Goal: Task Accomplishment & Management: Complete application form

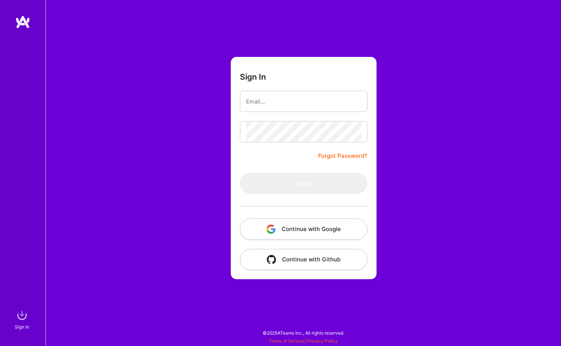
click at [263, 99] on input "email" at bounding box center [303, 101] width 115 height 19
click at [267, 98] on input "email" at bounding box center [303, 101] width 115 height 19
click at [265, 107] on input "email" at bounding box center [303, 101] width 115 height 19
click at [265, 104] on input "email" at bounding box center [303, 101] width 115 height 19
type input "[PERSON_NAME][EMAIL_ADDRESS][PERSON_NAME][DOMAIN_NAME]"
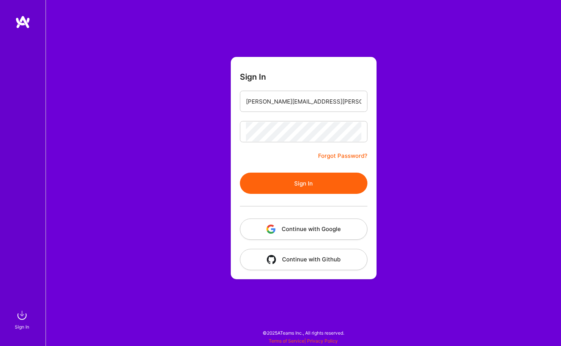
click at [288, 186] on button "Sign In" at bounding box center [304, 183] width 128 height 21
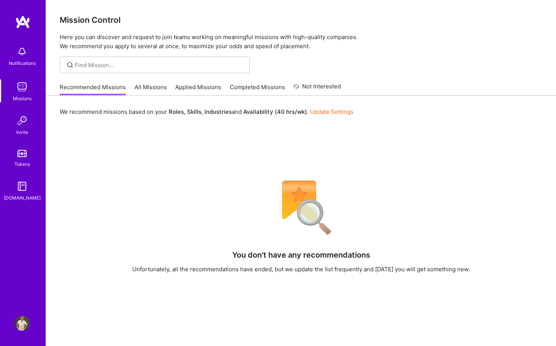
click at [143, 87] on link "All Missions" at bounding box center [150, 89] width 32 height 13
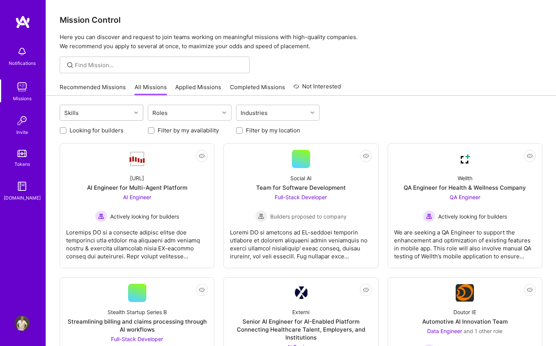
click at [133, 111] on div at bounding box center [137, 113] width 12 height 10
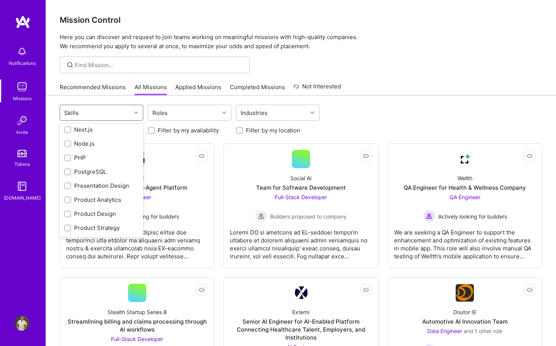
scroll to position [657, 0]
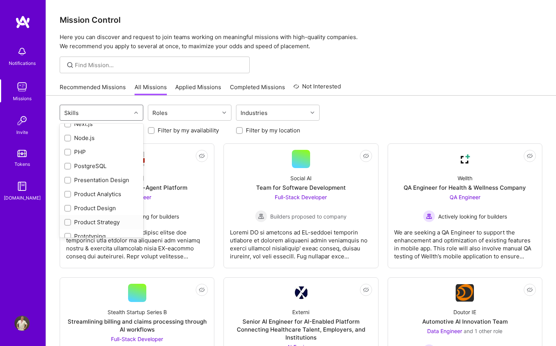
click at [66, 220] on input "checkbox" at bounding box center [68, 222] width 5 height 5
checkbox input "true"
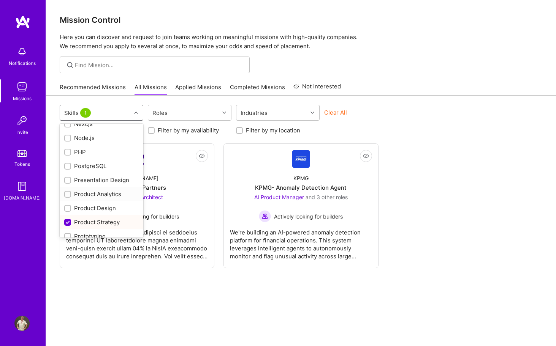
click at [68, 192] on input "checkbox" at bounding box center [68, 194] width 5 height 5
checkbox input "true"
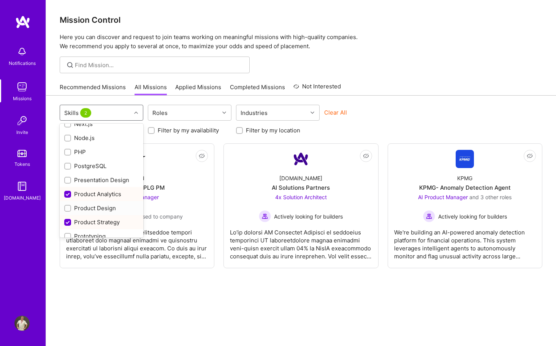
click at [67, 206] on input "checkbox" at bounding box center [68, 208] width 5 height 5
checkbox input "true"
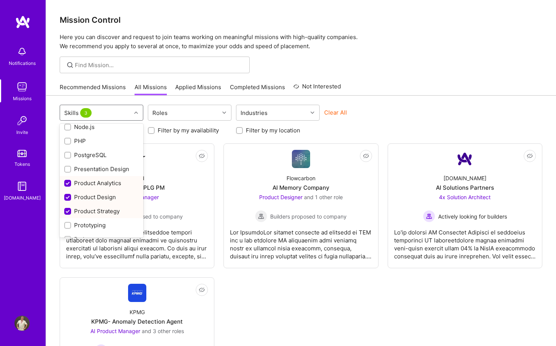
scroll to position [671, 0]
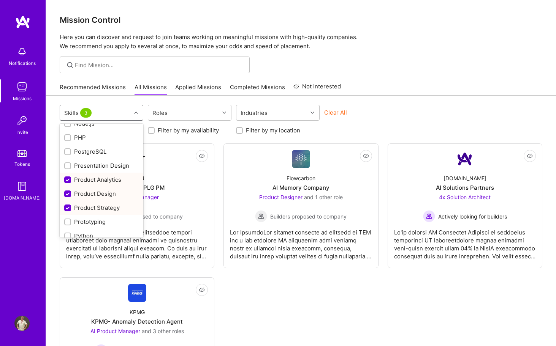
click at [66, 177] on input "checkbox" at bounding box center [68, 180] width 7 height 7
checkbox input "false"
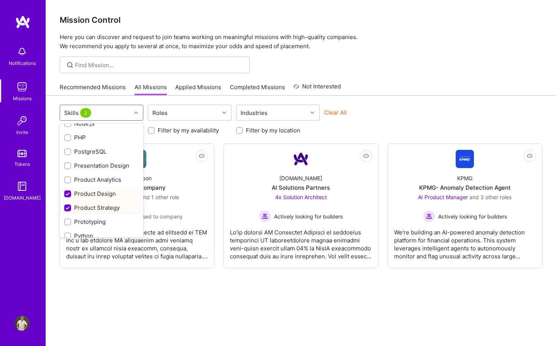
click at [66, 191] on input "checkbox" at bounding box center [68, 194] width 7 height 7
checkbox input "false"
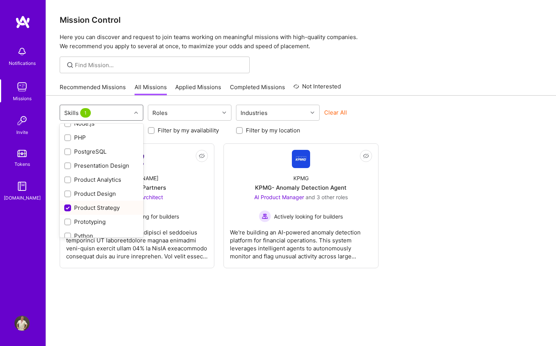
click at [66, 201] on div "Product Strategy" at bounding box center [102, 208] width 84 height 14
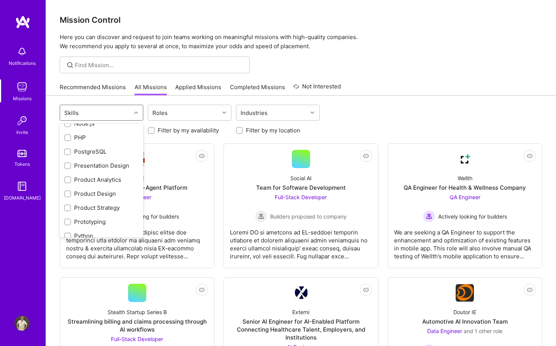
click at [66, 201] on div "Product Strategy" at bounding box center [102, 208] width 84 height 14
checkbox input "true"
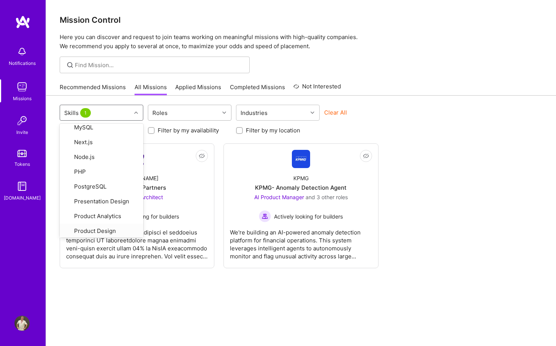
click at [206, 112] on div "Roles" at bounding box center [183, 112] width 71 height 15
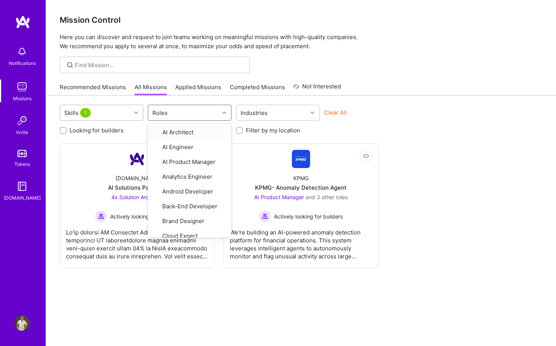
click at [132, 117] on div at bounding box center [137, 113] width 12 height 10
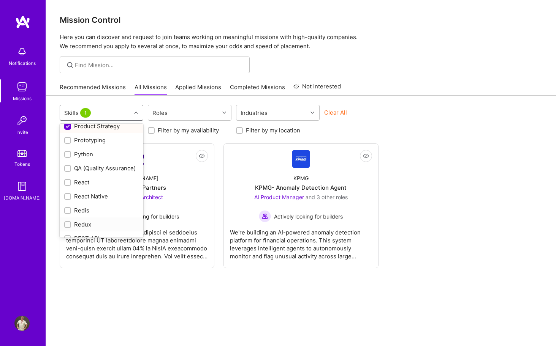
scroll to position [734, 0]
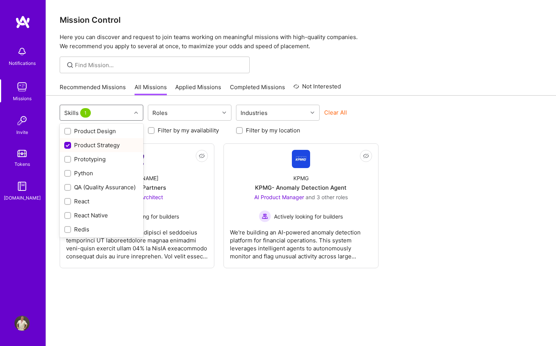
click at [74, 141] on div "Product Strategy" at bounding box center [101, 145] width 74 height 8
checkbox input "false"
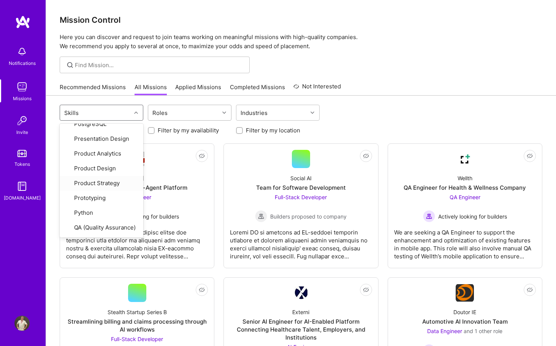
click at [192, 118] on div "Roles" at bounding box center [183, 112] width 71 height 15
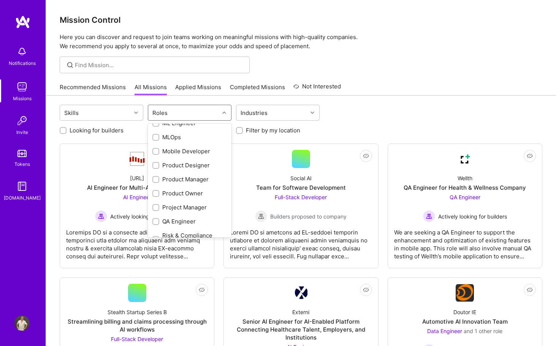
scroll to position [292, 0]
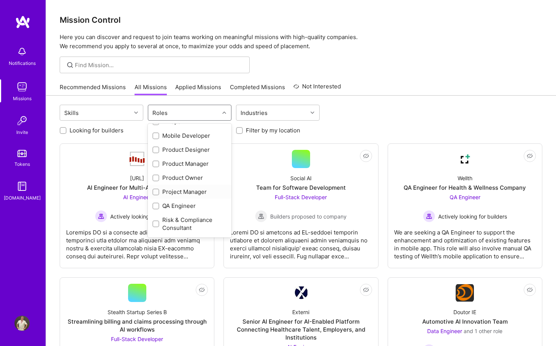
click at [156, 191] on input "checkbox" at bounding box center [156, 192] width 5 height 5
checkbox input "true"
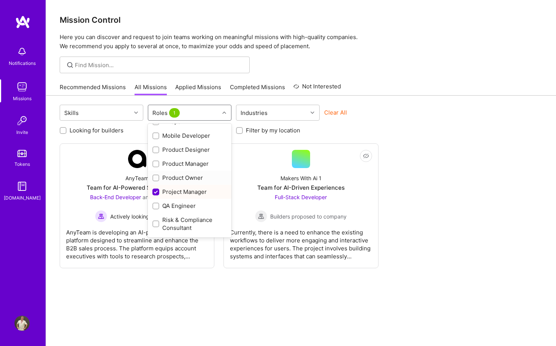
click at [158, 177] on input "checkbox" at bounding box center [156, 178] width 5 height 5
checkbox input "true"
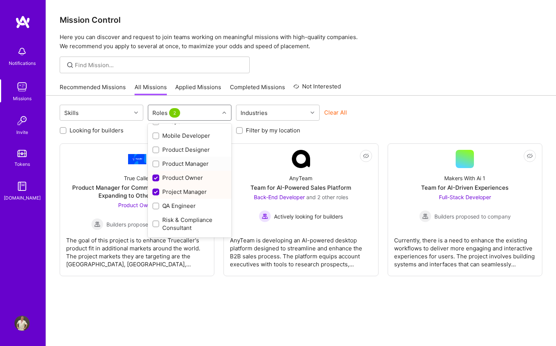
click at [157, 165] on input "checkbox" at bounding box center [156, 164] width 5 height 5
checkbox input "true"
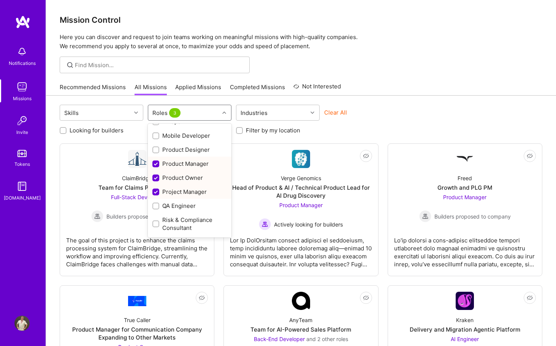
click at [154, 194] on input "checkbox" at bounding box center [156, 192] width 7 height 7
checkbox input "false"
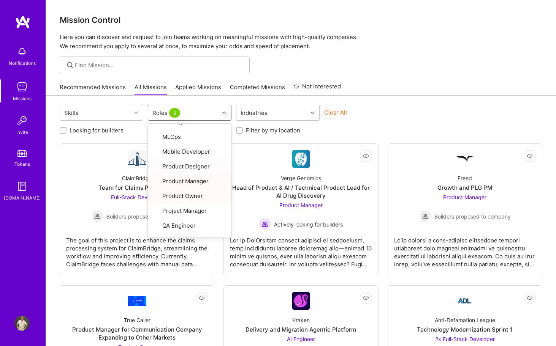
click at [424, 133] on div "Looking for builders Filter by my availability Filter by my location" at bounding box center [301, 129] width 482 height 12
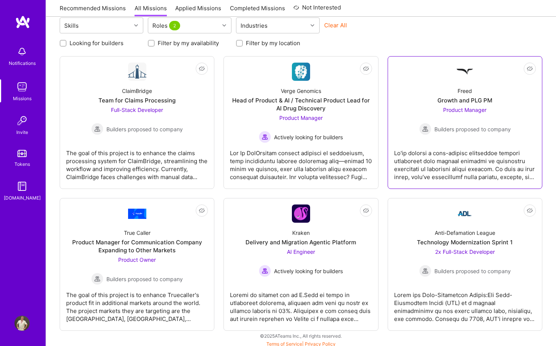
scroll to position [90, 0]
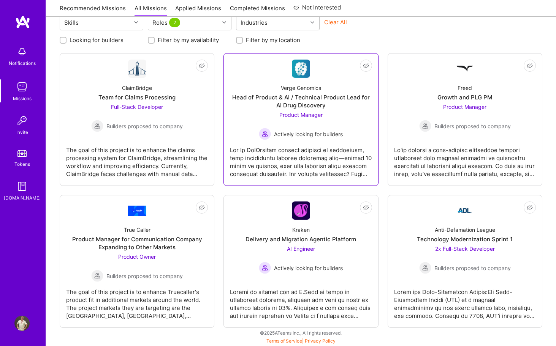
click at [285, 101] on div "Head of Product & AI / Technical Product Lead for AI Drug Discovery" at bounding box center [301, 101] width 142 height 16
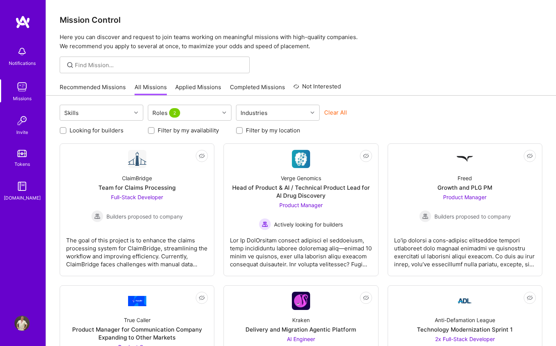
click at [239, 129] on input "Filter by my location" at bounding box center [239, 130] width 5 height 5
checkbox input "true"
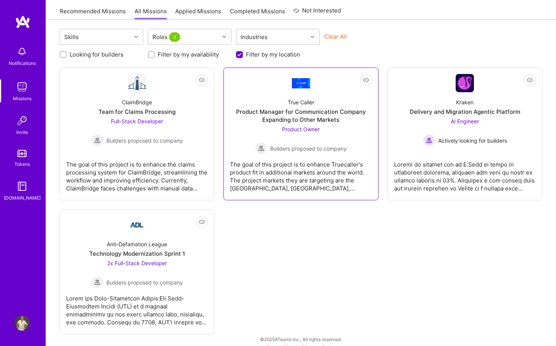
scroll to position [73, 0]
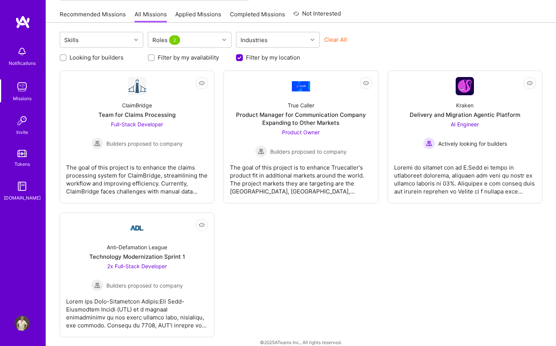
click at [66, 58] on div at bounding box center [63, 57] width 7 height 7
click at [62, 55] on div at bounding box center [63, 57] width 7 height 7
click at [63, 55] on input "Looking for builders" at bounding box center [63, 57] width 5 height 5
checkbox input "true"
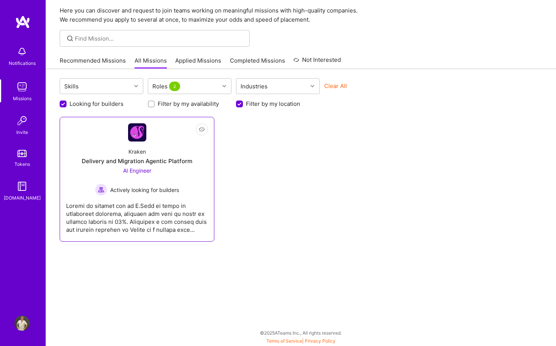
click at [147, 176] on div "AI Engineer Actively looking for builders" at bounding box center [137, 181] width 84 height 29
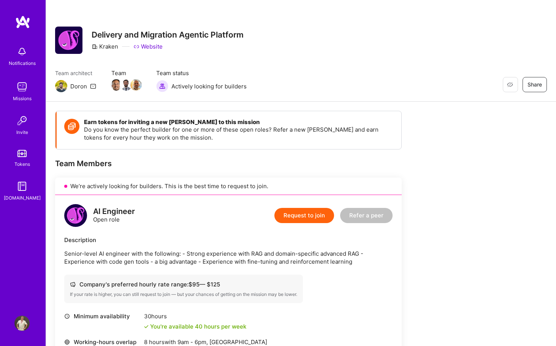
click at [22, 322] on img at bounding box center [21, 323] width 15 height 15
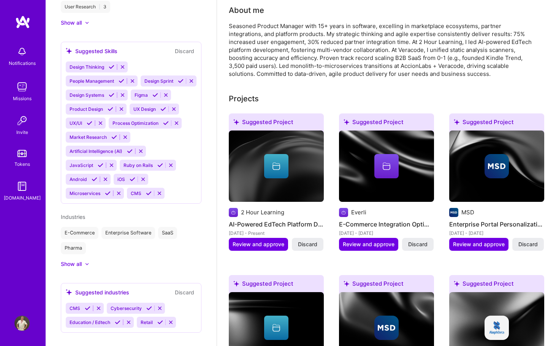
scroll to position [521, 0]
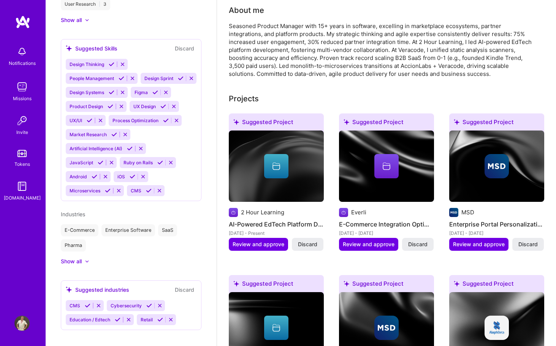
click at [132, 152] on icon at bounding box center [130, 149] width 6 height 6
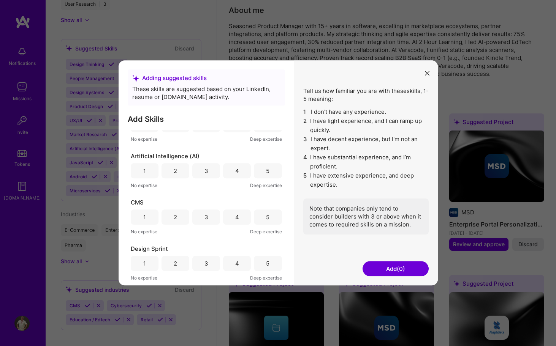
scroll to position [0, 0]
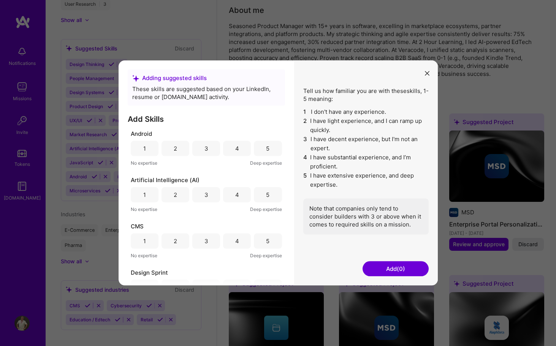
click at [214, 193] on div "3" at bounding box center [206, 194] width 28 height 15
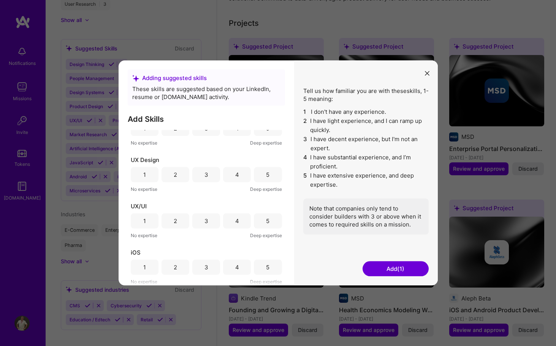
scroll to position [246, 0]
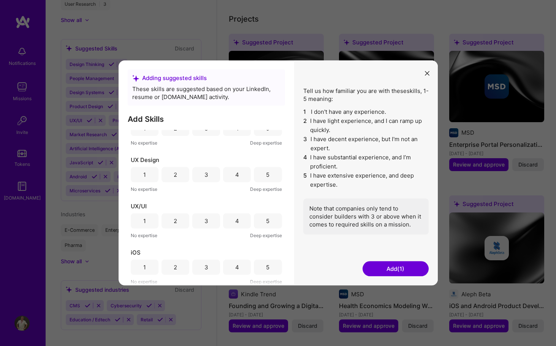
click at [373, 268] on button "Add (1)" at bounding box center [395, 269] width 66 height 15
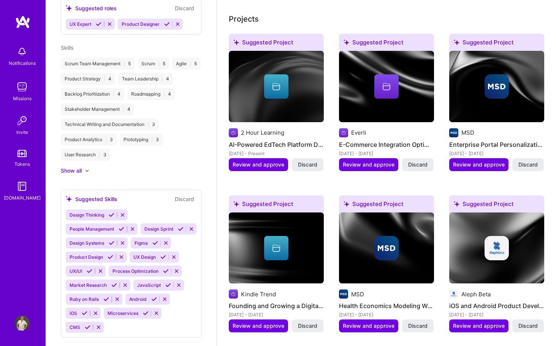
scroll to position [371, 0]
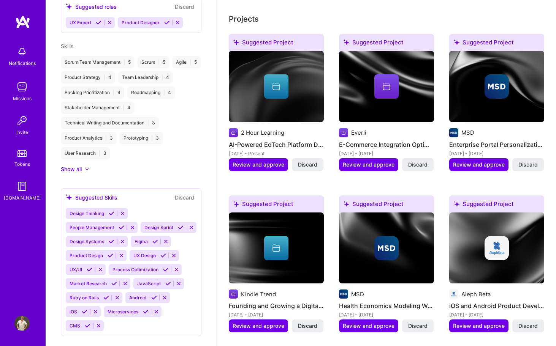
click at [120, 226] on icon at bounding box center [121, 228] width 6 height 6
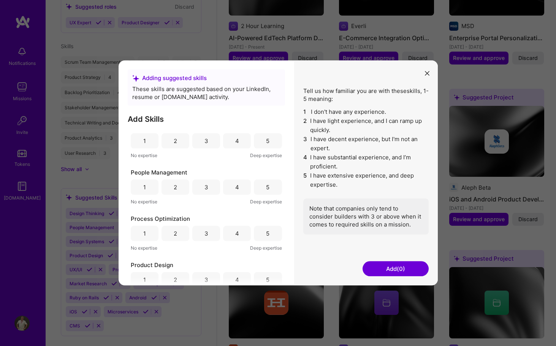
scroll to position [379, 0]
click at [211, 189] on div "3" at bounding box center [206, 186] width 28 height 15
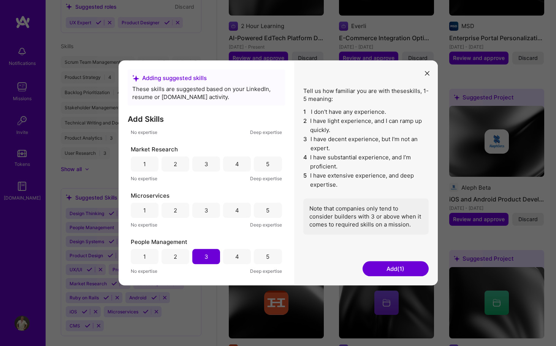
scroll to position [308, 0]
click at [206, 215] on div "3" at bounding box center [206, 210] width 28 height 15
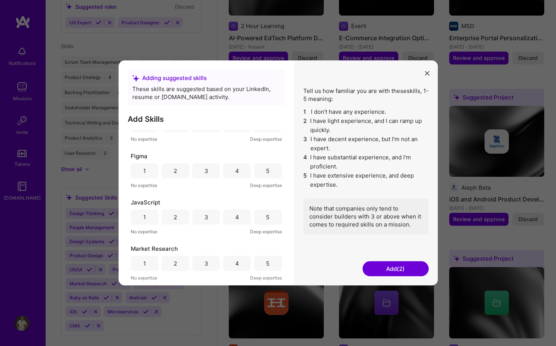
scroll to position [208, 0]
click at [179, 216] on div "2" at bounding box center [175, 217] width 28 height 15
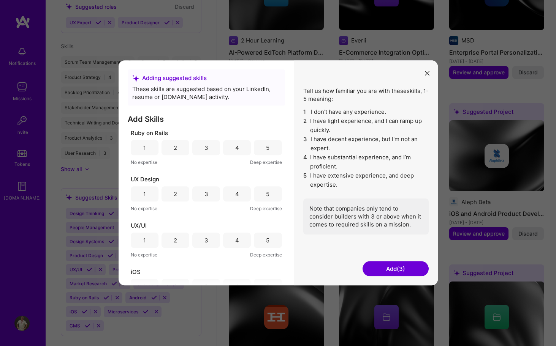
scroll to position [561, 0]
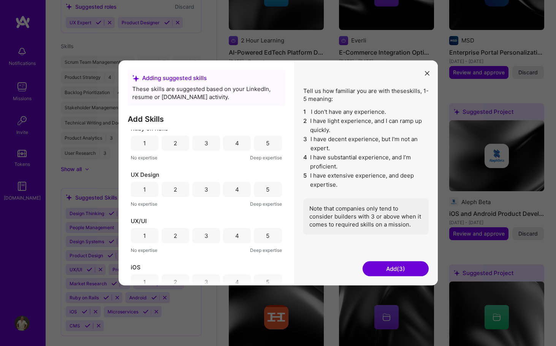
click at [169, 146] on div "2" at bounding box center [175, 143] width 28 height 15
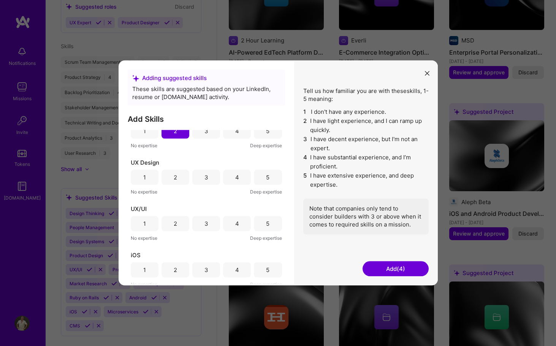
scroll to position [576, 0]
click at [376, 268] on button "Add (4)" at bounding box center [395, 269] width 66 height 15
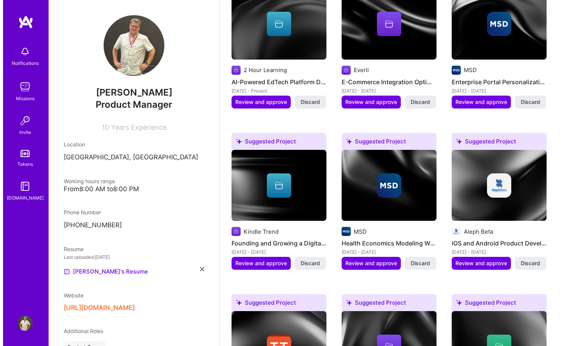
scroll to position [298, 0]
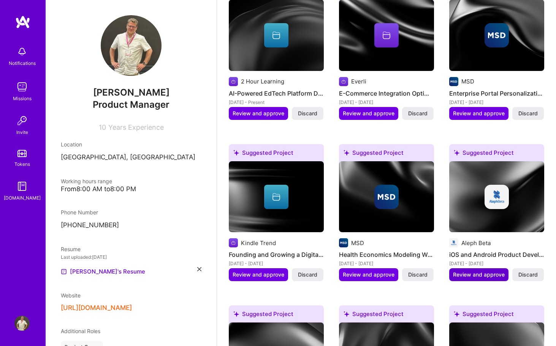
click at [485, 275] on span "Review and approve" at bounding box center [479, 275] width 52 height 8
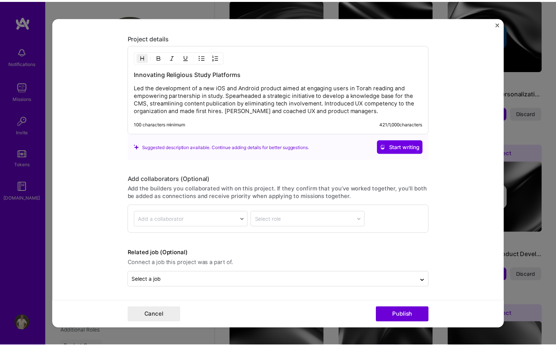
scroll to position [750, 0]
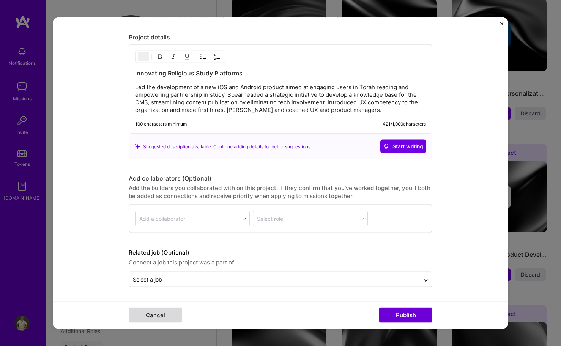
click at [168, 311] on button "Cancel" at bounding box center [155, 315] width 53 height 15
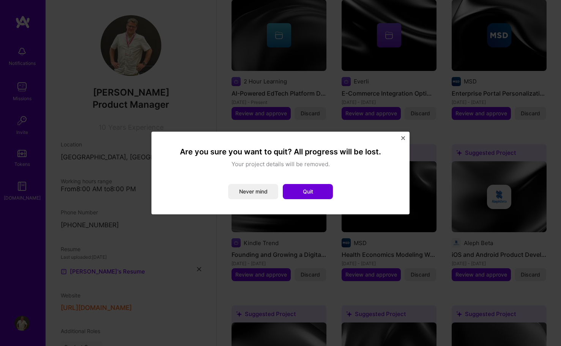
click at [401, 138] on img "Close" at bounding box center [403, 138] width 4 height 4
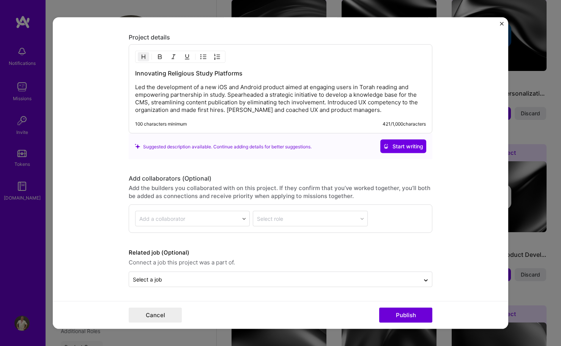
click at [502, 23] on img "Close" at bounding box center [502, 24] width 4 height 4
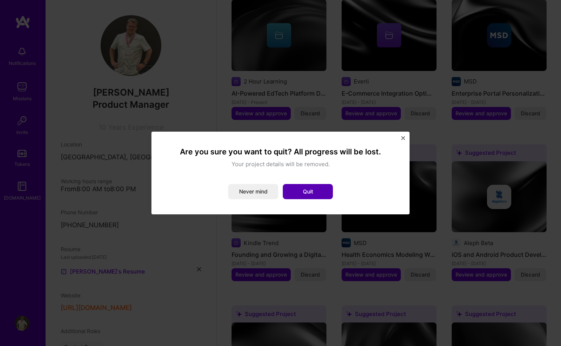
click at [298, 194] on button "Quit" at bounding box center [308, 191] width 50 height 15
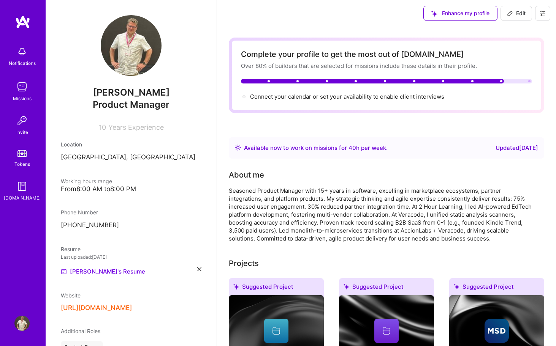
scroll to position [0, 0]
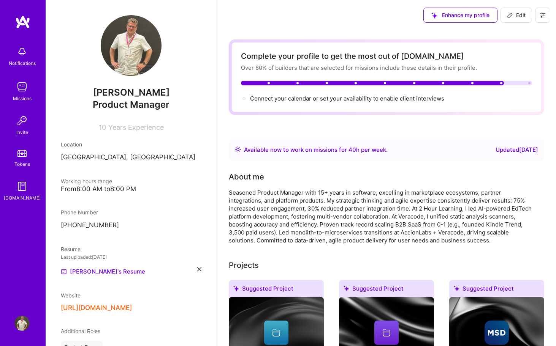
click at [521, 15] on span "Edit" at bounding box center [516, 15] width 19 height 8
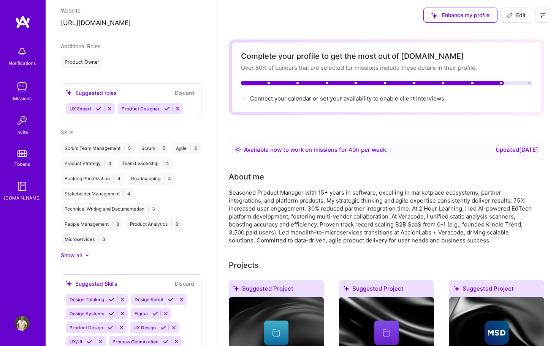
select select "CZ"
select select "Right Now"
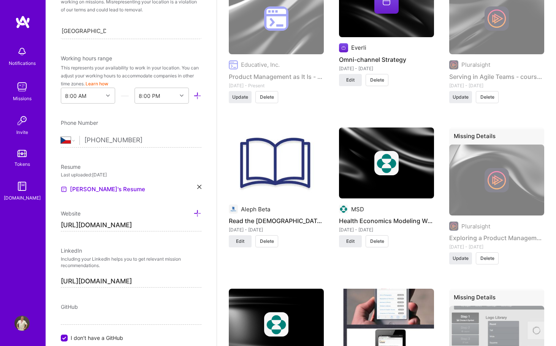
scroll to position [0, 0]
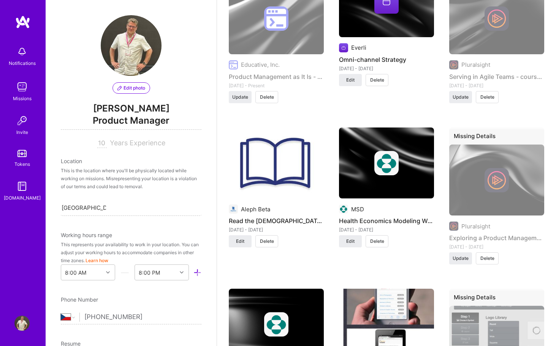
click at [26, 27] on img at bounding box center [22, 22] width 15 height 14
click at [21, 89] on img at bounding box center [21, 86] width 15 height 15
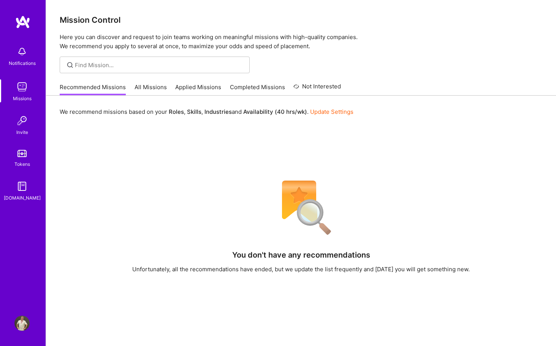
click at [152, 86] on link "All Missions" at bounding box center [150, 89] width 32 height 13
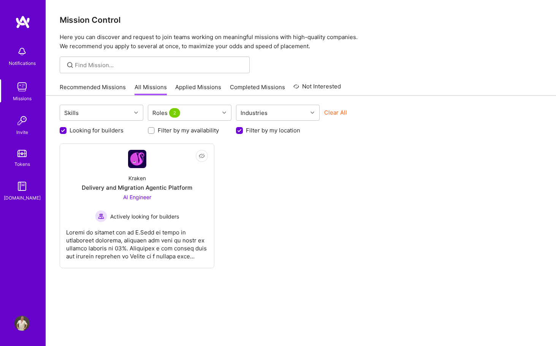
click at [63, 131] on input "Looking for builders" at bounding box center [63, 131] width 7 height 7
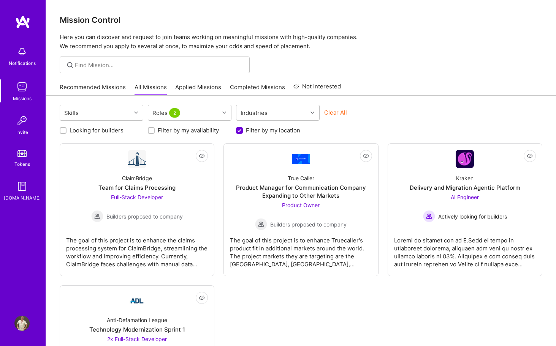
click at [65, 132] on input "Looking for builders" at bounding box center [63, 130] width 5 height 5
checkbox input "true"
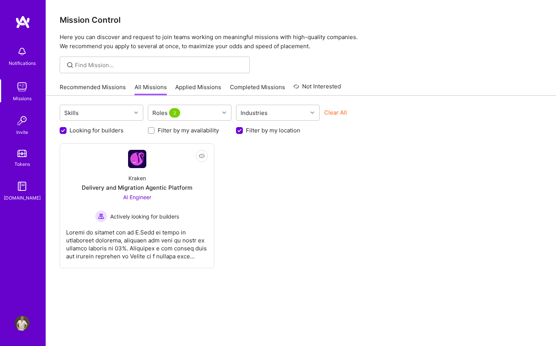
click at [239, 131] on input "Filter by my location" at bounding box center [240, 131] width 7 height 7
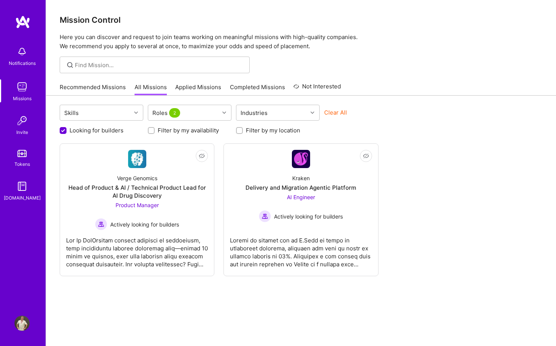
click at [239, 131] on input "Filter by my location" at bounding box center [239, 130] width 5 height 5
checkbox input "true"
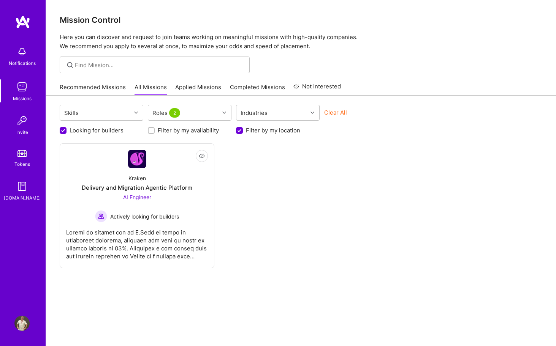
click at [64, 131] on input "Looking for builders" at bounding box center [63, 131] width 7 height 7
checkbox input "false"
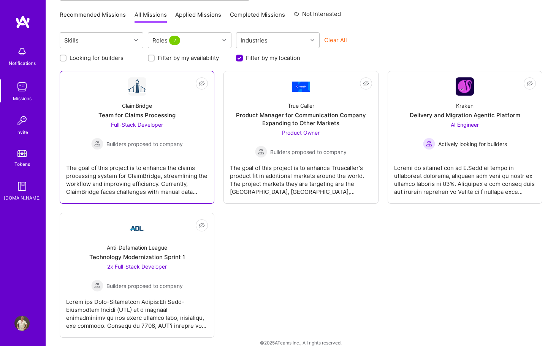
scroll to position [82, 0]
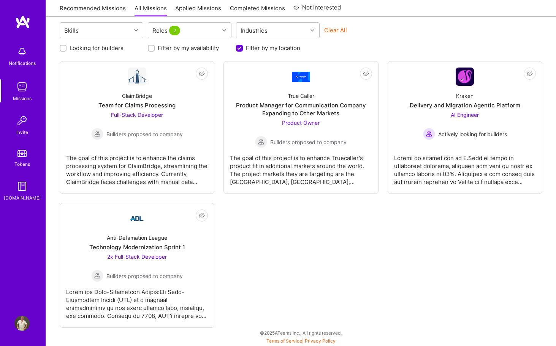
click at [238, 49] on input "Filter by my location" at bounding box center [240, 48] width 7 height 7
checkbox input "false"
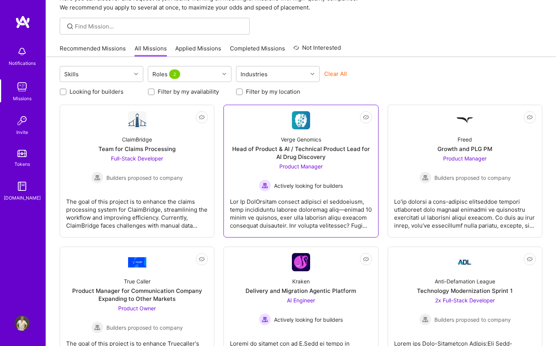
scroll to position [0, 0]
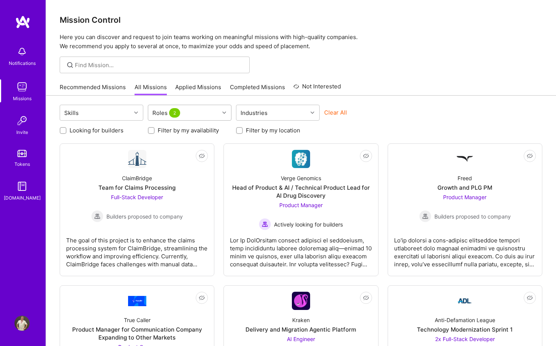
click at [221, 112] on div at bounding box center [225, 113] width 12 height 10
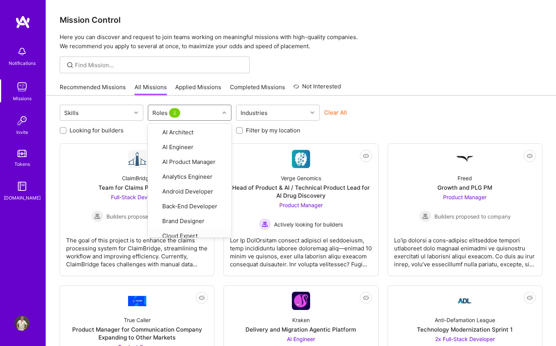
click at [413, 95] on div "Recommended Missions All Missions Applied Missions Completed Missions Not Inter…" at bounding box center [301, 87] width 482 height 16
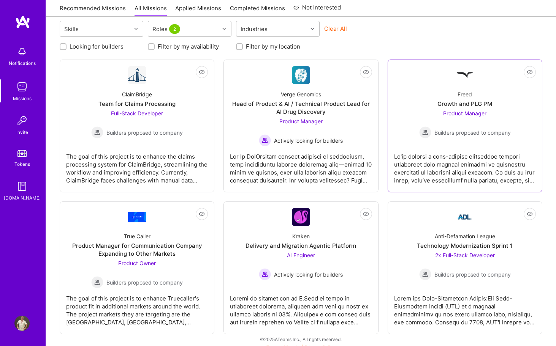
scroll to position [90, 0]
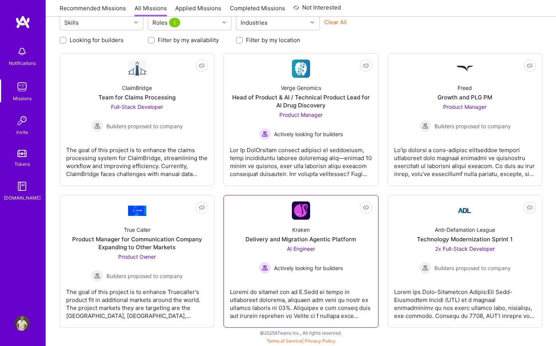
click at [291, 271] on span "Actively looking for builders" at bounding box center [308, 268] width 69 height 8
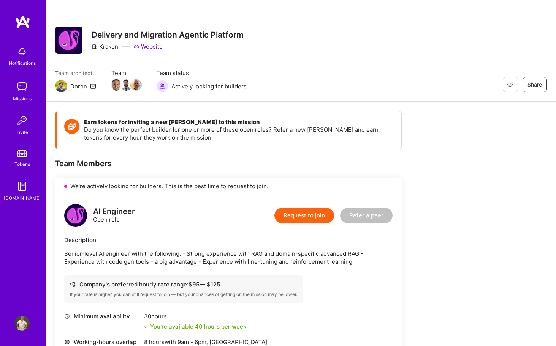
click at [26, 323] on img at bounding box center [21, 323] width 15 height 15
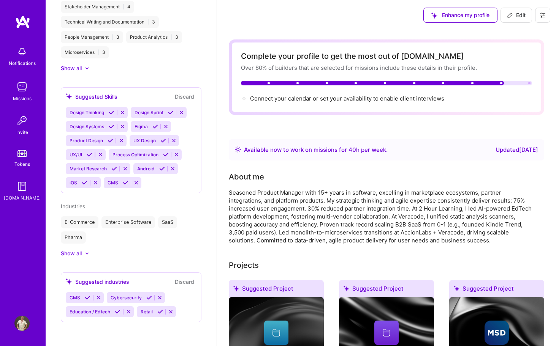
click at [301, 153] on div "Available now to work on missions for 40 h per week ." at bounding box center [316, 149] width 144 height 9
click at [508, 13] on icon at bounding box center [510, 15] width 6 height 6
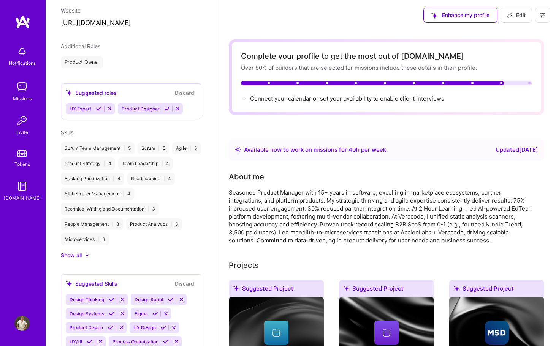
select select "CZ"
select select "Right Now"
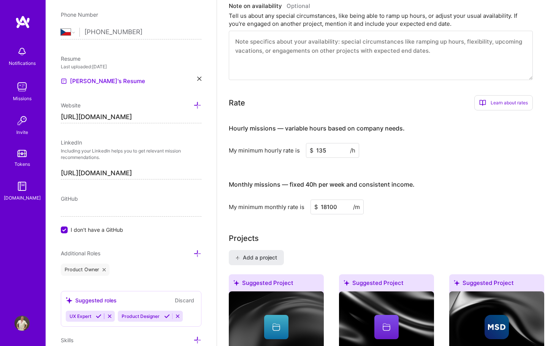
scroll to position [356, 0]
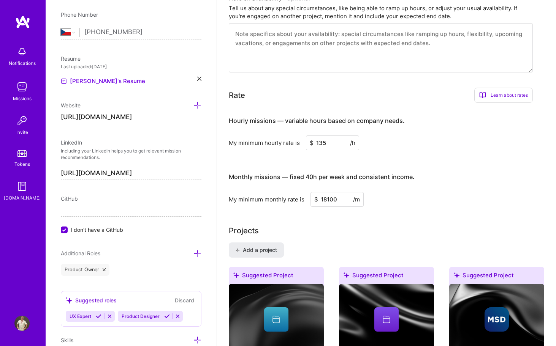
click at [329, 147] on input "135" at bounding box center [332, 143] width 53 height 15
type input "105"
click at [345, 204] on input "18100" at bounding box center [336, 199] width 53 height 15
type input "1"
type input "17600"
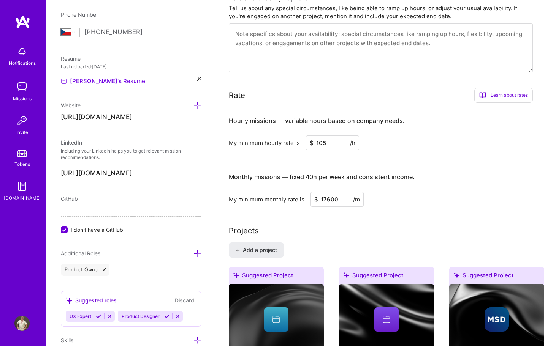
click at [324, 141] on input "105" at bounding box center [332, 143] width 53 height 15
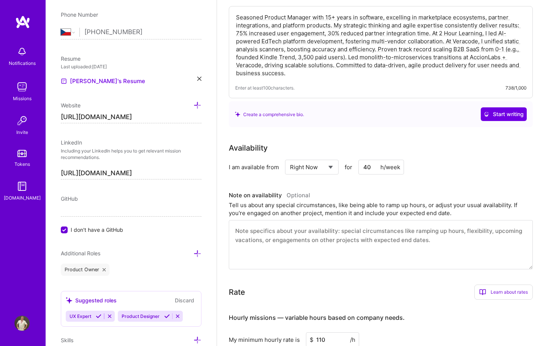
scroll to position [0, 0]
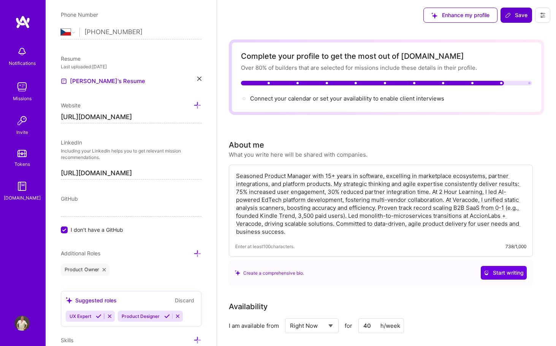
type input "110"
click at [503, 16] on button "Save" at bounding box center [516, 15] width 32 height 15
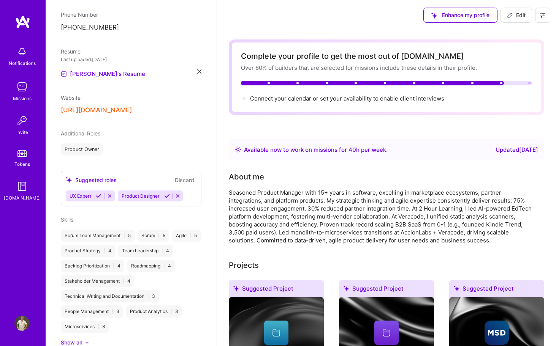
click at [398, 68] on div "Over 80% of builders that are selected for missions include these details in th…" at bounding box center [386, 68] width 291 height 8
click at [386, 98] on span "Connect your calendar or set your availability to enable client interviews →" at bounding box center [350, 98] width 201 height 7
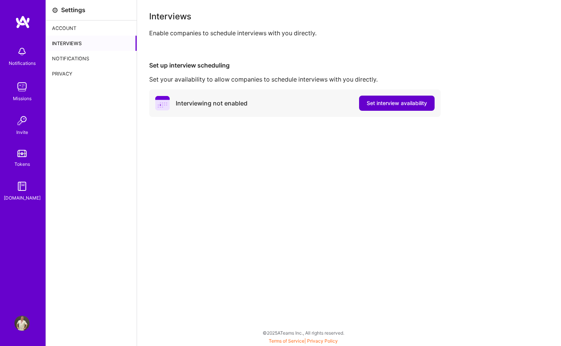
click at [371, 105] on span "Set interview availability" at bounding box center [397, 103] width 60 height 8
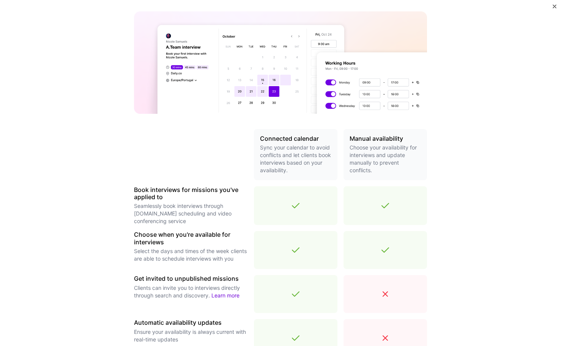
scroll to position [186, 0]
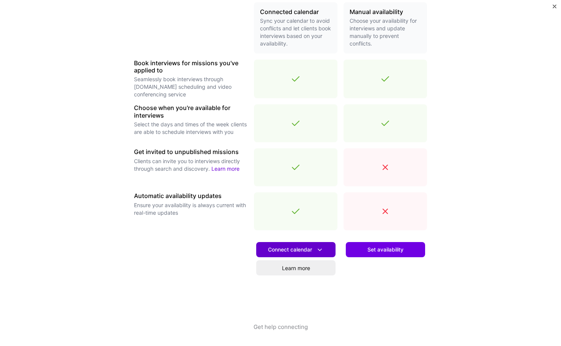
click at [293, 250] on span "Connect calendar" at bounding box center [296, 250] width 56 height 8
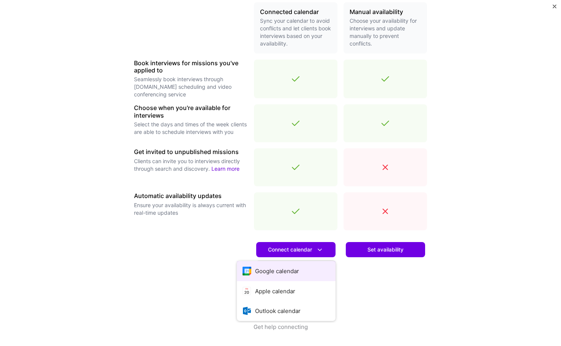
click at [269, 276] on button "Google calendar" at bounding box center [286, 271] width 99 height 20
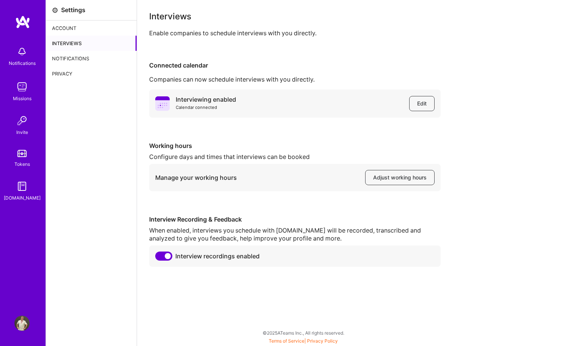
click at [15, 325] on img at bounding box center [21, 323] width 15 height 15
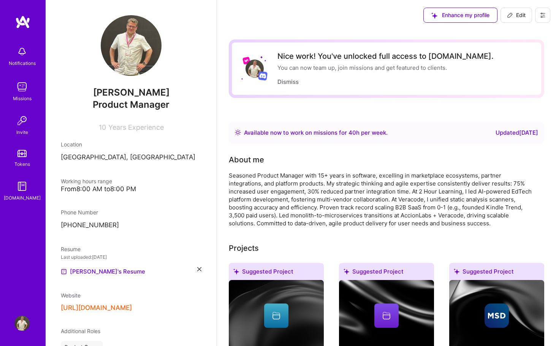
click at [20, 80] on img at bounding box center [21, 86] width 15 height 15
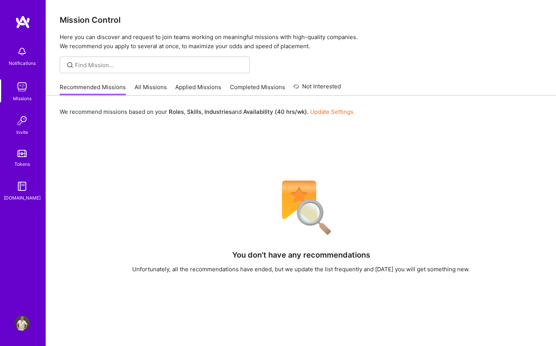
click at [148, 89] on link "All Missions" at bounding box center [150, 89] width 32 height 13
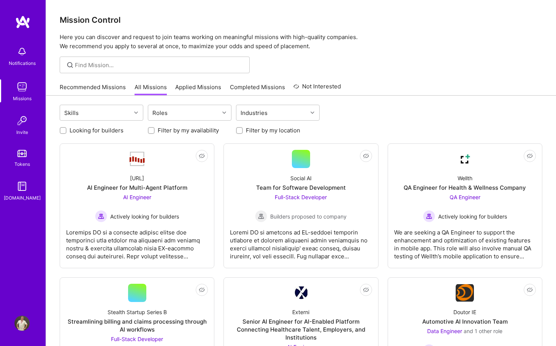
click at [239, 129] on input "Filter by my location" at bounding box center [239, 130] width 5 height 5
checkbox input "true"
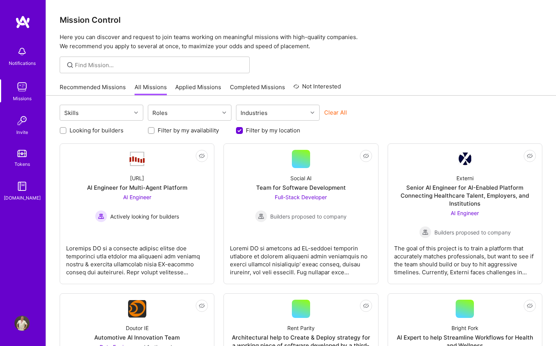
click at [64, 128] on div at bounding box center [63, 130] width 7 height 7
click at [62, 132] on input "Looking for builders" at bounding box center [63, 130] width 5 height 5
checkbox input "true"
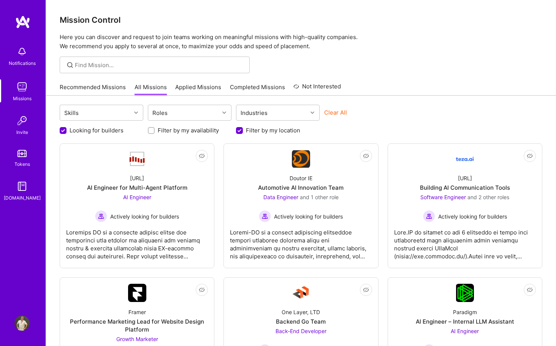
click at [148, 130] on div at bounding box center [151, 130] width 7 height 7
click at [152, 131] on input "Filter by my availability" at bounding box center [151, 130] width 5 height 5
checkbox input "true"
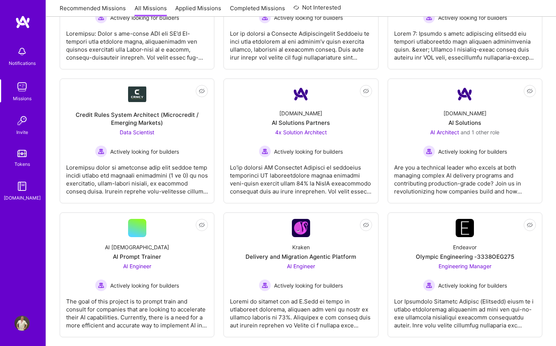
scroll to position [501, 0]
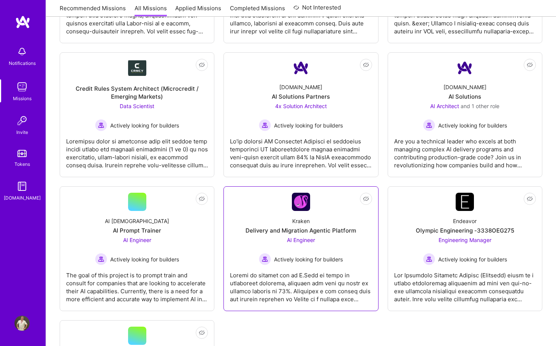
click at [295, 241] on span "AI Engineer" at bounding box center [301, 240] width 28 height 6
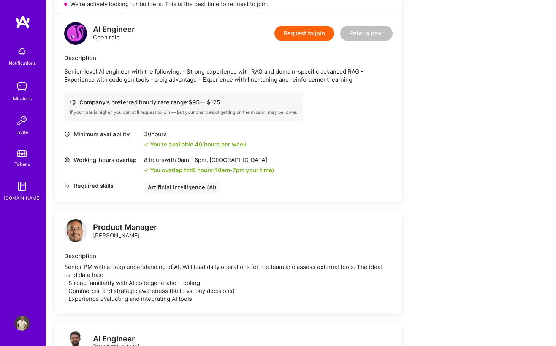
scroll to position [181, 0]
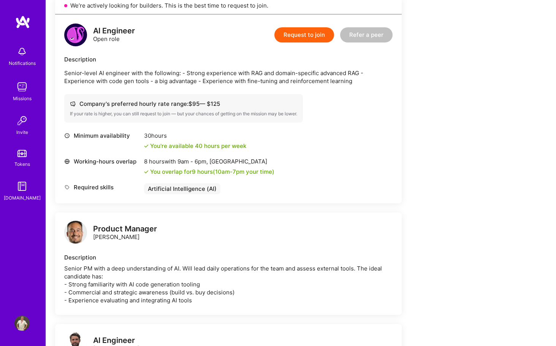
click at [300, 36] on button "Request to join" at bounding box center [304, 34] width 60 height 15
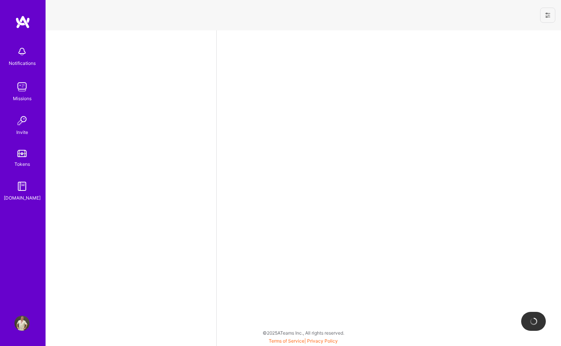
select select "CZ"
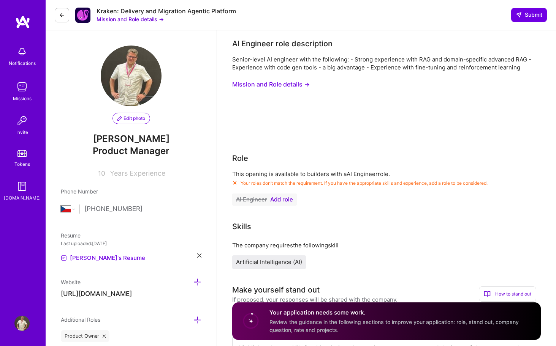
click at [60, 19] on button at bounding box center [62, 15] width 14 height 14
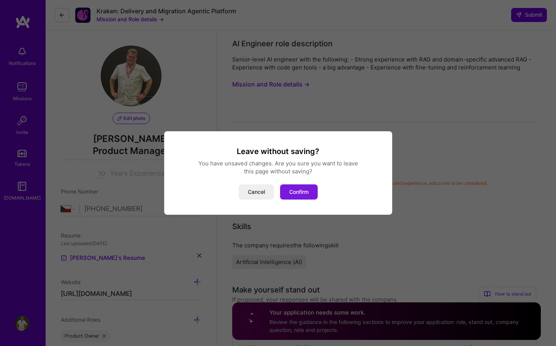
click at [284, 189] on button "Confirm" at bounding box center [299, 192] width 38 height 15
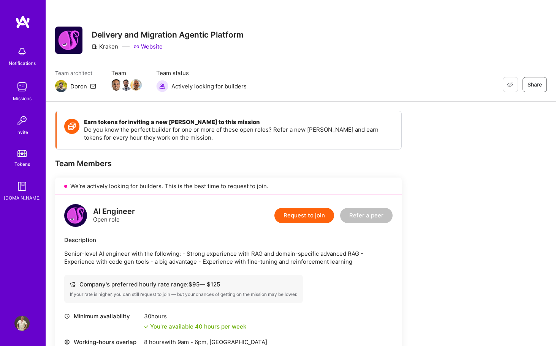
click at [25, 95] on div "Missions" at bounding box center [22, 99] width 19 height 8
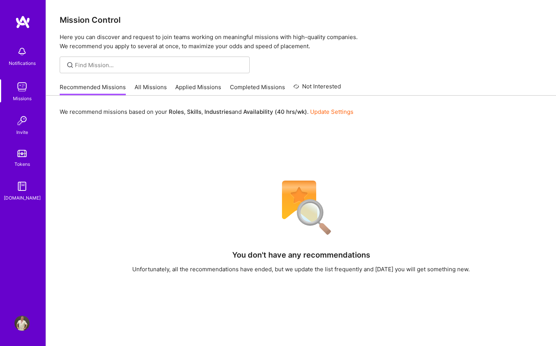
click at [25, 94] on div "Notifications Missions Invite Tokens A.Guide" at bounding box center [23, 122] width 46 height 159
click at [25, 86] on img at bounding box center [21, 86] width 15 height 15
click at [144, 89] on link "All Missions" at bounding box center [150, 89] width 32 height 13
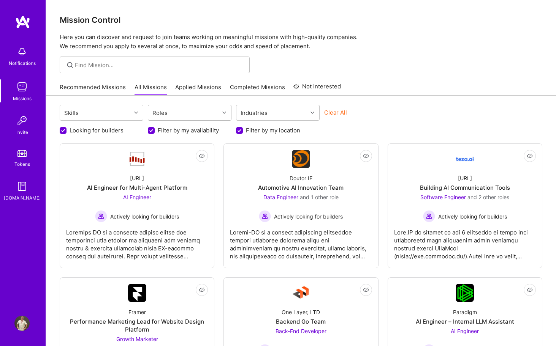
click at [205, 113] on div "Roles" at bounding box center [183, 112] width 71 height 15
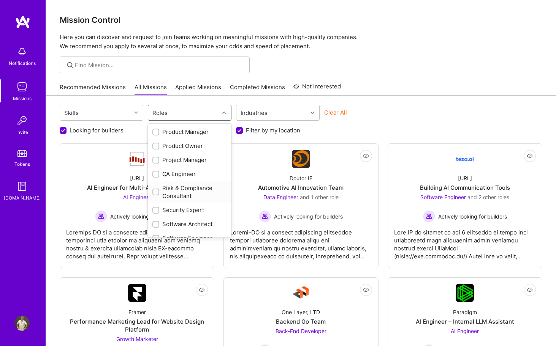
scroll to position [316, 0]
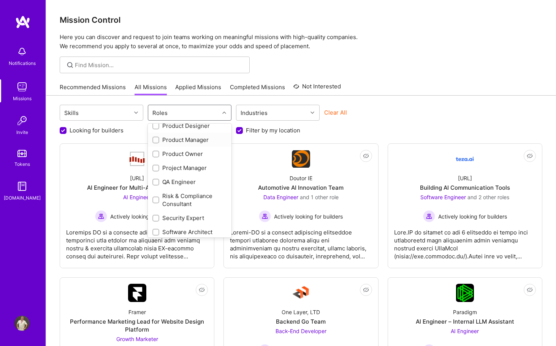
click at [154, 141] on input "checkbox" at bounding box center [156, 140] width 5 height 5
checkbox input "true"
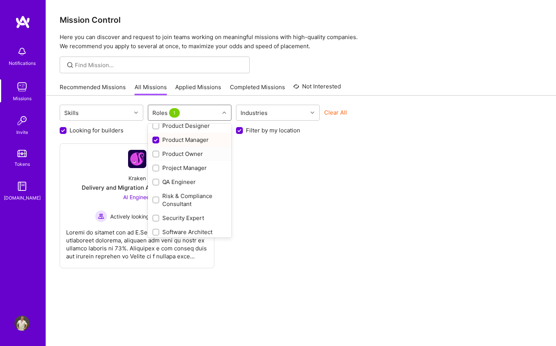
click at [157, 155] on input "checkbox" at bounding box center [156, 154] width 5 height 5
checkbox input "true"
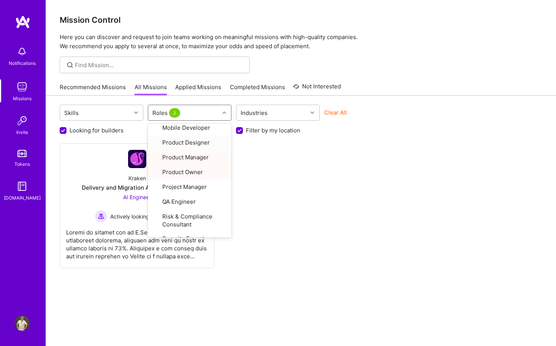
click at [314, 212] on div "Not Interested Kraken Delivery and Migration Agentic Platform AI Engineer Activ…" at bounding box center [301, 206] width 482 height 125
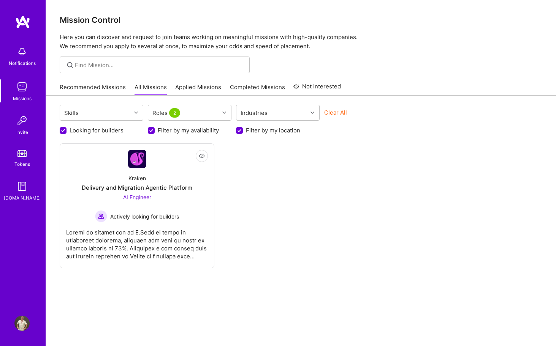
click at [63, 130] on input "Looking for builders" at bounding box center [63, 131] width 7 height 7
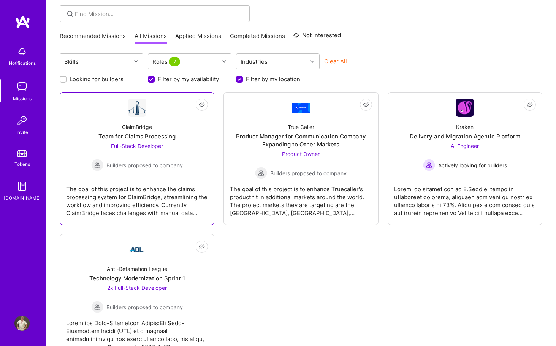
scroll to position [0, 0]
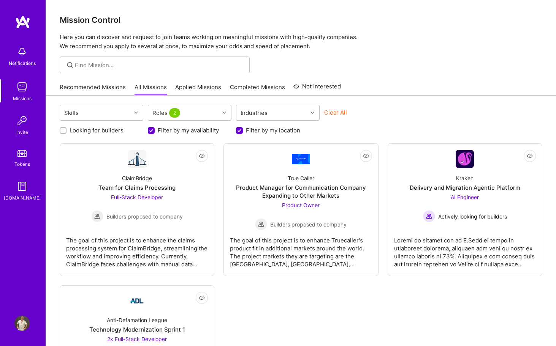
click at [61, 128] on div at bounding box center [63, 130] width 7 height 7
click at [63, 131] on input "Looking for builders" at bounding box center [63, 130] width 5 height 5
checkbox input "true"
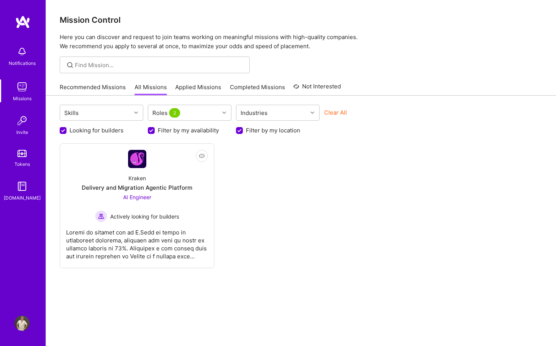
click at [150, 128] on input "Filter by my availability" at bounding box center [151, 131] width 7 height 7
click at [150, 131] on input "Filter by my availability" at bounding box center [151, 130] width 5 height 5
checkbox input "true"
click at [237, 130] on input "Filter by my location" at bounding box center [240, 131] width 7 height 7
checkbox input "false"
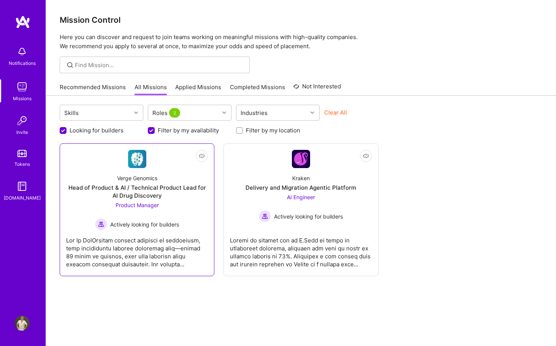
click at [168, 198] on div "Head of Product & AI / Technical Product Lead for AI Drug Discovery" at bounding box center [137, 192] width 142 height 16
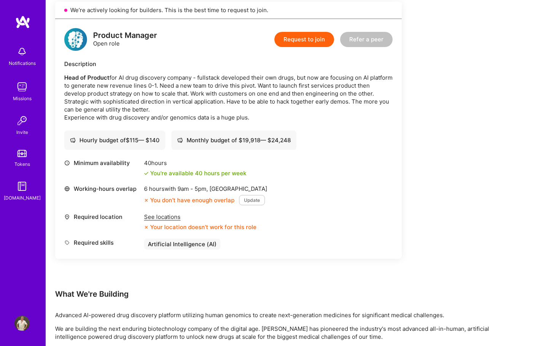
scroll to position [177, 0]
click at [238, 215] on div "See locations" at bounding box center [200, 216] width 112 height 8
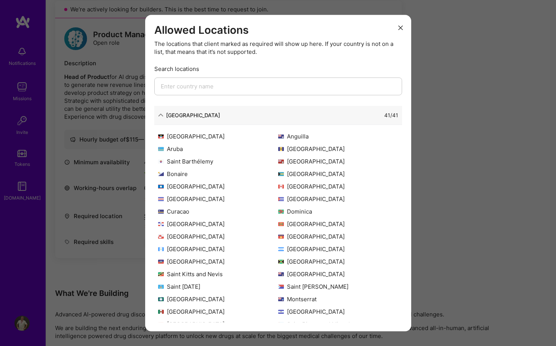
click at [401, 31] on button "modal" at bounding box center [400, 27] width 9 height 13
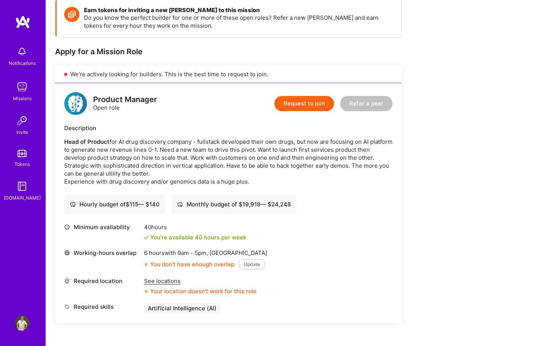
scroll to position [0, 0]
